Goal: Task Accomplishment & Management: Manage account settings

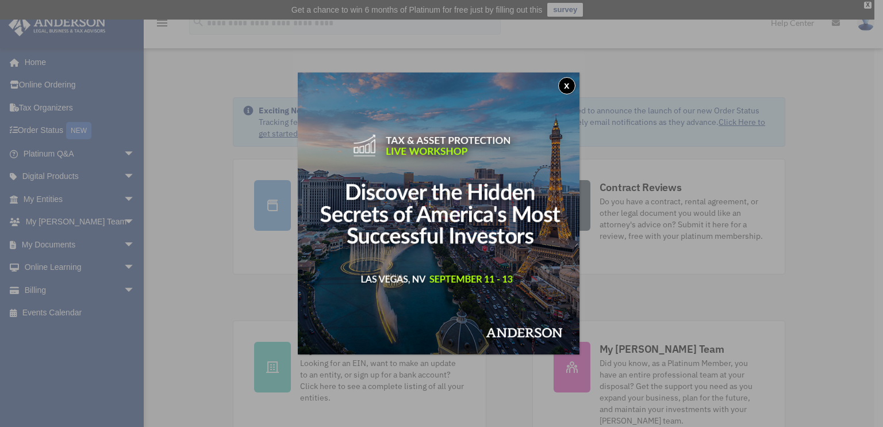
click at [52, 244] on div "x" at bounding box center [441, 213] width 883 height 427
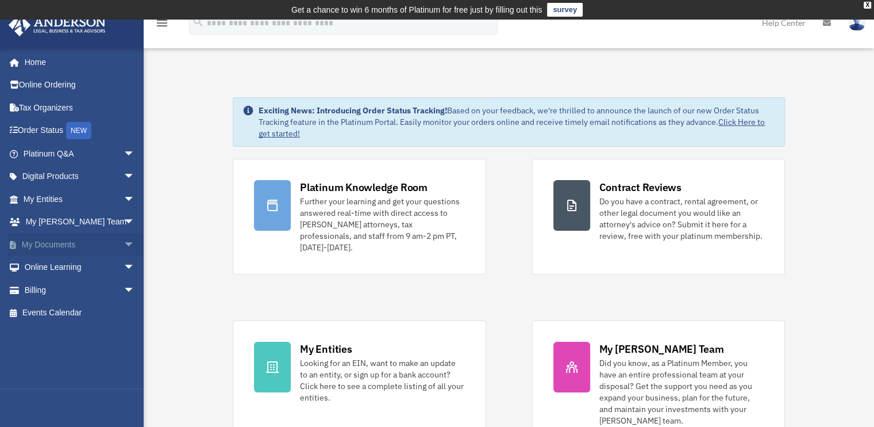
click at [67, 243] on link "My Documents arrow_drop_down" at bounding box center [80, 244] width 144 height 23
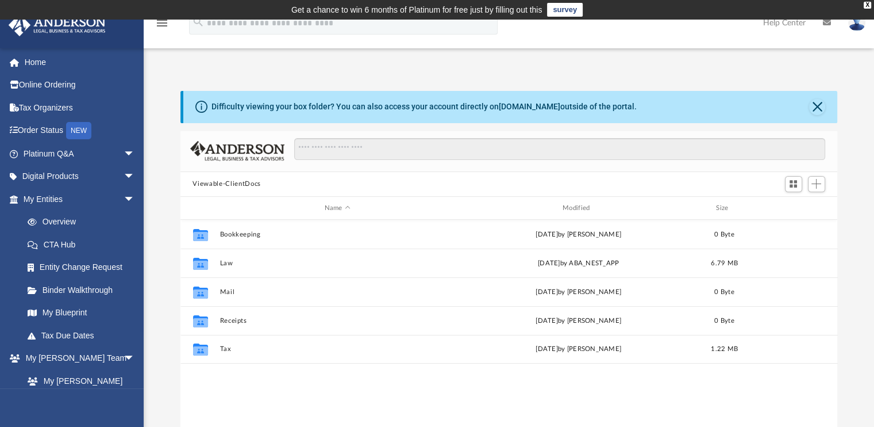
scroll to position [252, 648]
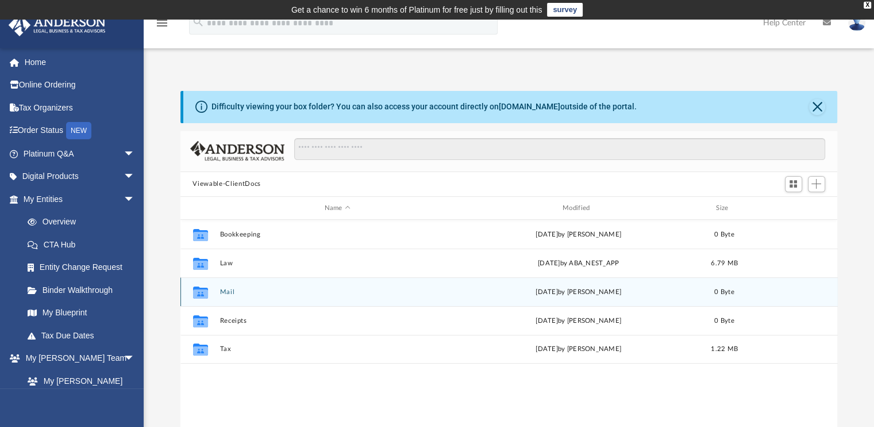
click at [216, 294] on div "Collaborated Folder Mail [DATE] by [PERSON_NAME] 0 Byte" at bounding box center [509, 291] width 658 height 29
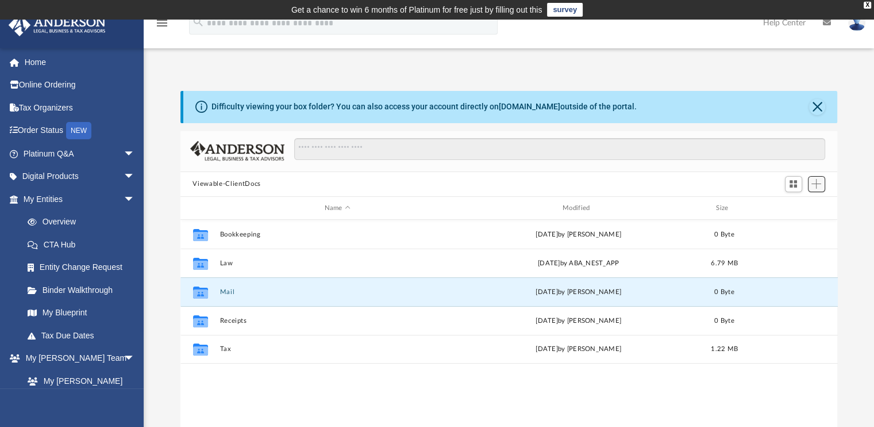
click at [816, 185] on span "Add" at bounding box center [817, 184] width 10 height 10
click at [791, 224] on li "New Folder" at bounding box center [800, 225] width 37 height 12
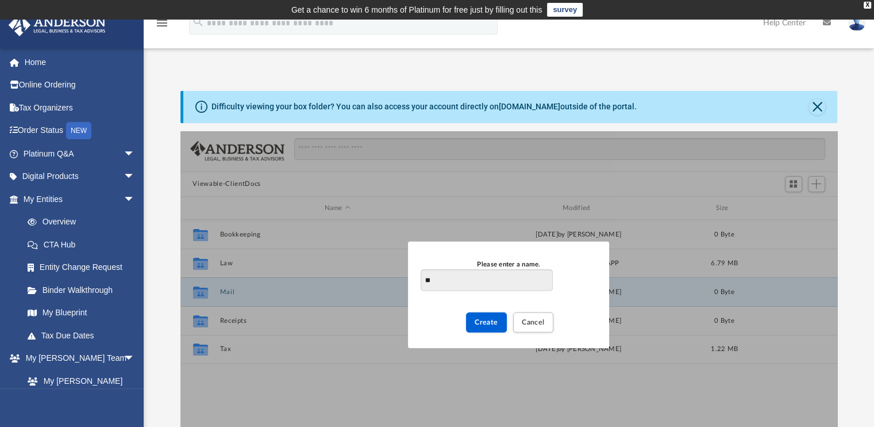
type input "*"
type input "**********"
click at [493, 326] on button "Create" at bounding box center [486, 322] width 41 height 20
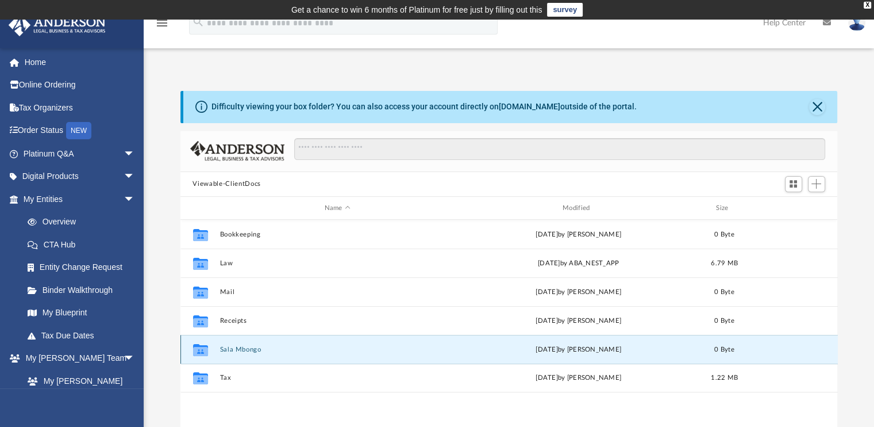
click at [237, 348] on button "Sala Mbongo" at bounding box center [338, 348] width 236 height 7
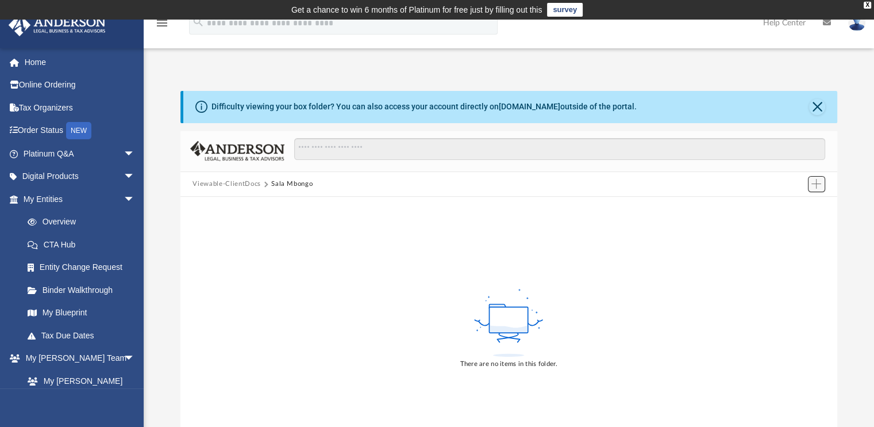
click at [813, 186] on span "Add" at bounding box center [817, 184] width 10 height 10
click at [788, 209] on li "Upload" at bounding box center [800, 207] width 37 height 12
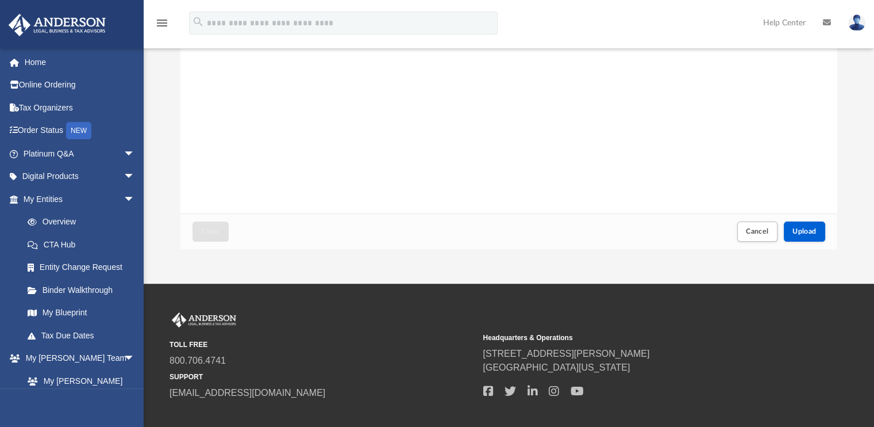
scroll to position [208, 0]
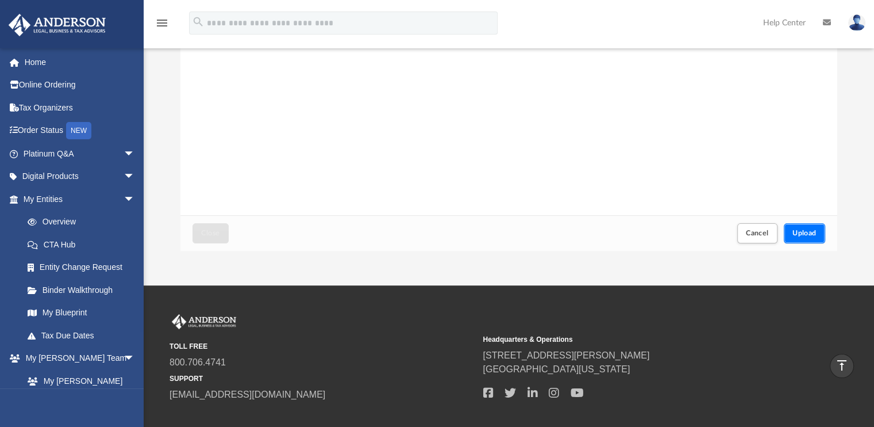
click at [804, 233] on span "Upload" at bounding box center [805, 232] width 24 height 7
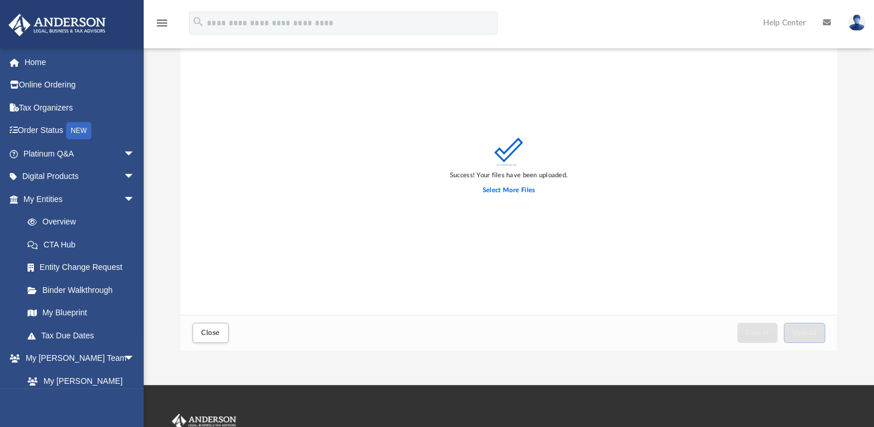
scroll to position [108, 0]
click at [207, 333] on span "Close" at bounding box center [210, 332] width 18 height 7
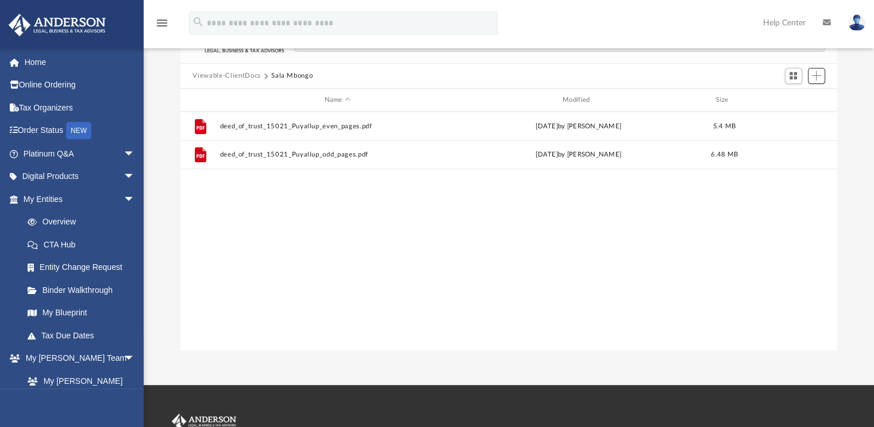
scroll to position [252, 648]
